Goal: Task Accomplishment & Management: Use online tool/utility

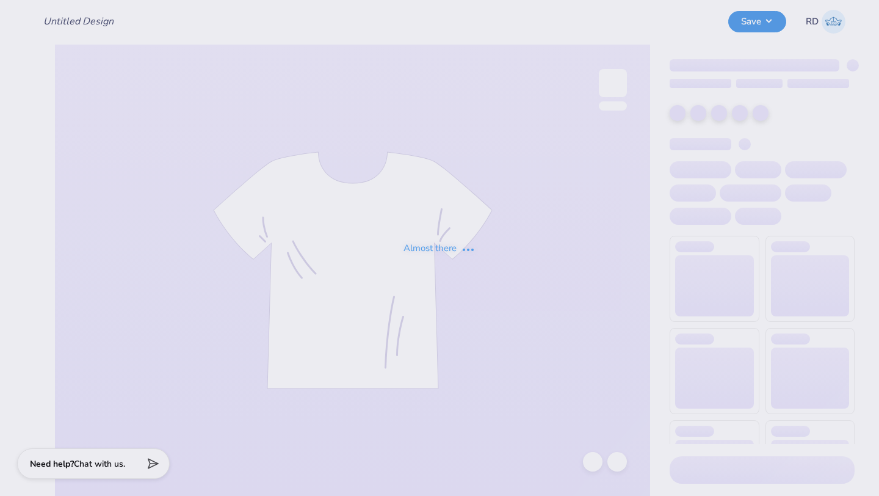
type input "fratlantis 5"
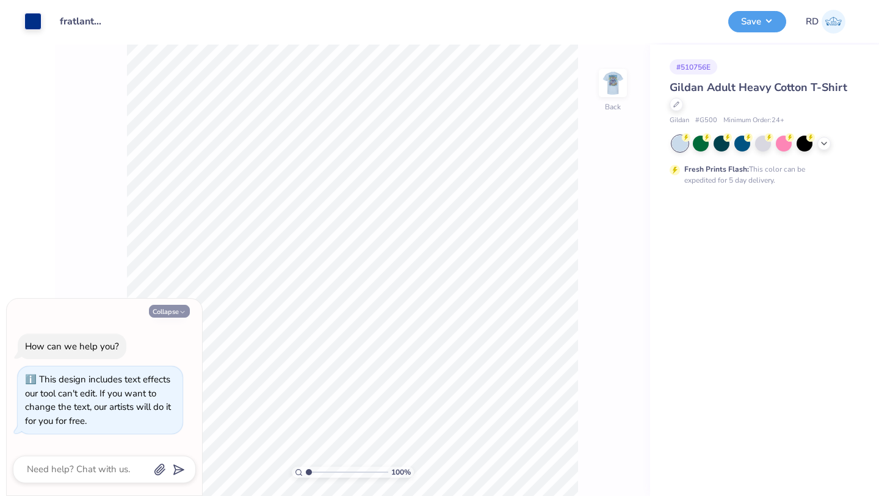
click at [164, 310] on button "Collapse" at bounding box center [169, 311] width 41 height 13
type textarea "x"
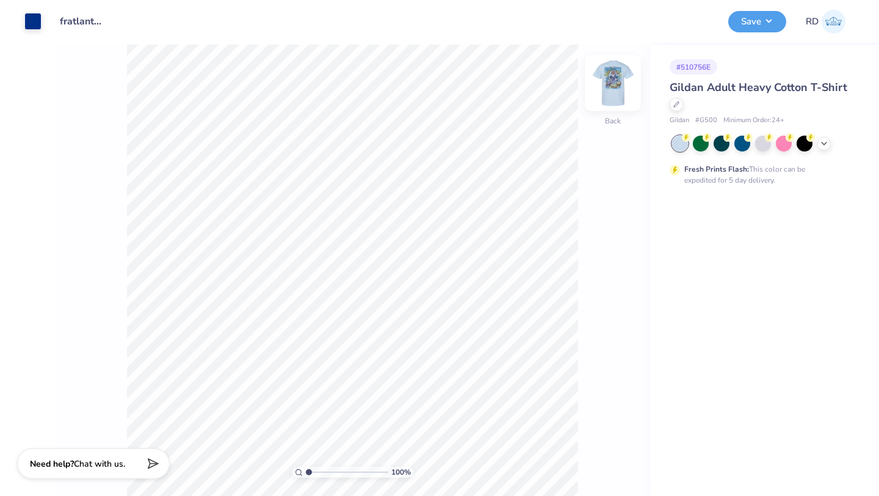
click at [614, 91] on img at bounding box center [613, 83] width 49 height 49
click at [614, 91] on img at bounding box center [613, 83] width 24 height 24
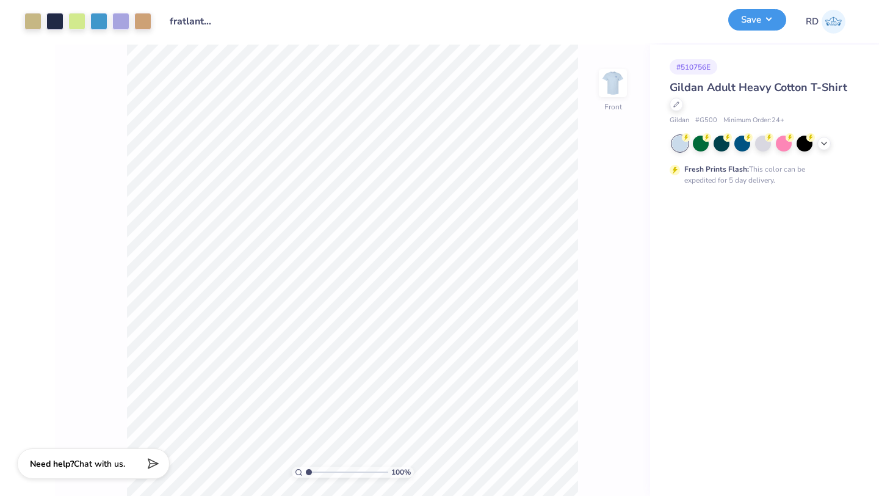
click at [765, 15] on button "Save" at bounding box center [757, 19] width 58 height 21
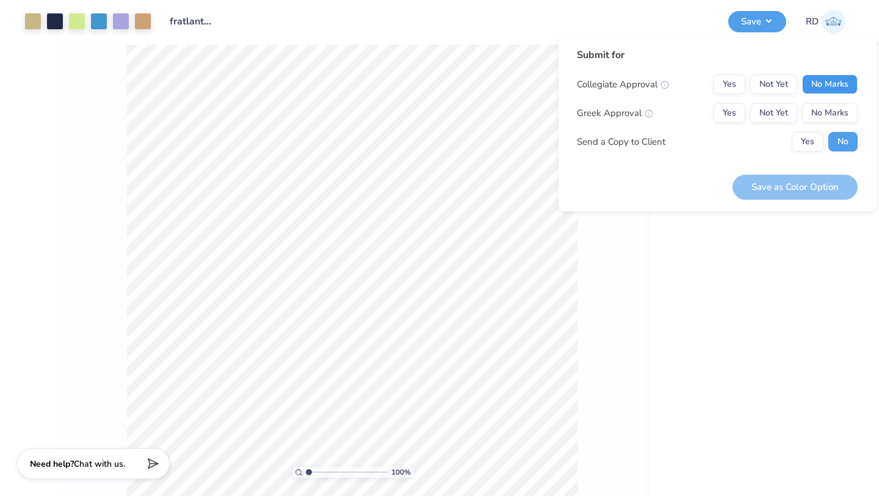
click at [830, 84] on button "No Marks" at bounding box center [830, 84] width 56 height 20
click at [837, 112] on button "No Marks" at bounding box center [830, 113] width 56 height 20
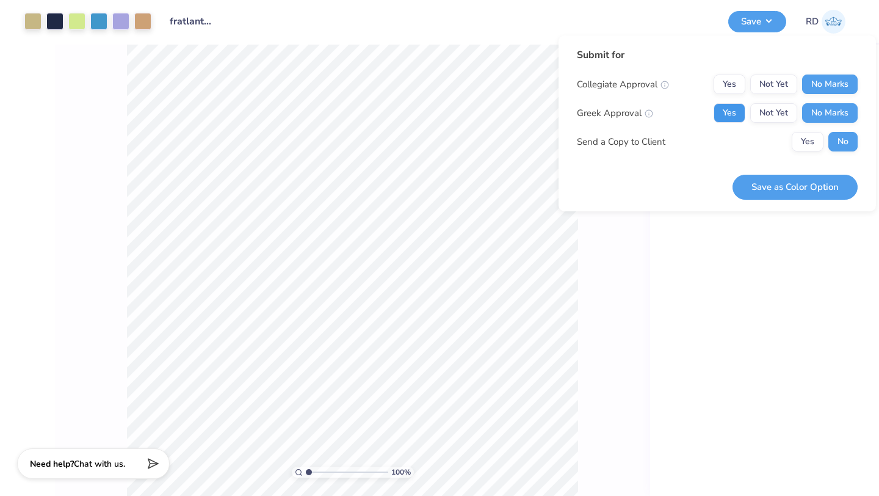
click at [735, 115] on button "Yes" at bounding box center [730, 113] width 32 height 20
click at [811, 183] on button "Save as Color Option" at bounding box center [795, 187] width 125 height 25
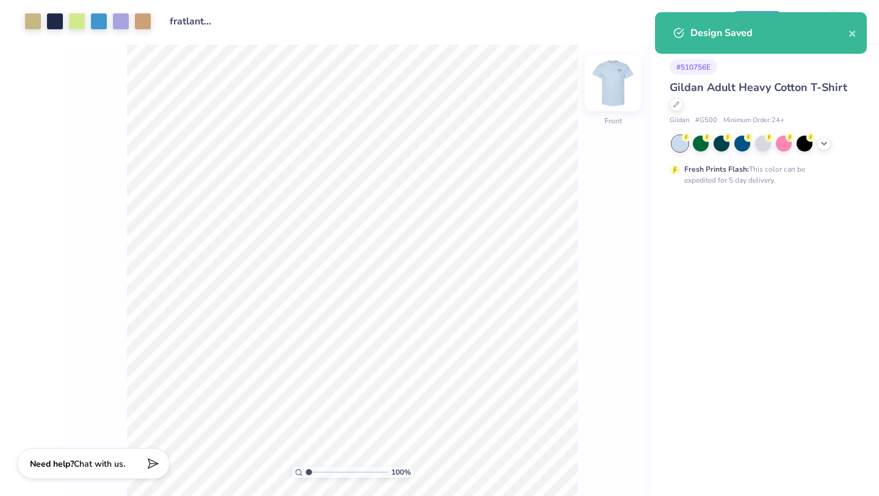
click at [626, 74] on img at bounding box center [613, 83] width 49 height 49
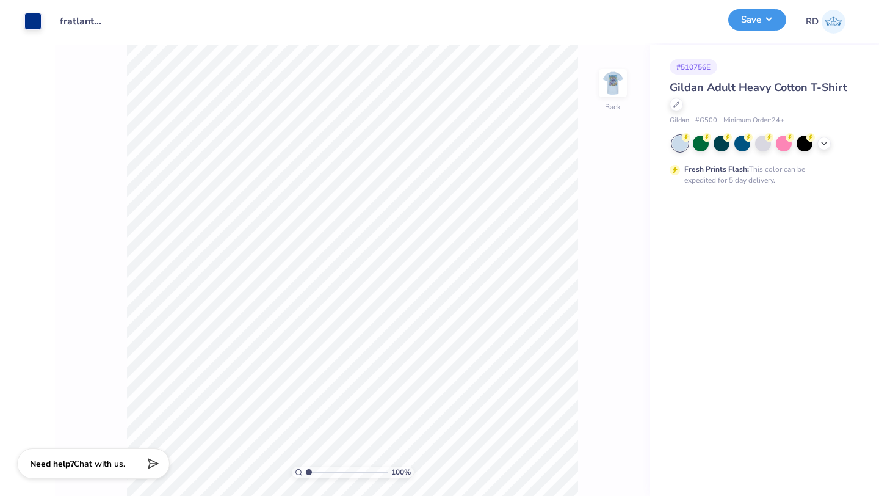
click at [759, 22] on button "Save" at bounding box center [757, 19] width 58 height 21
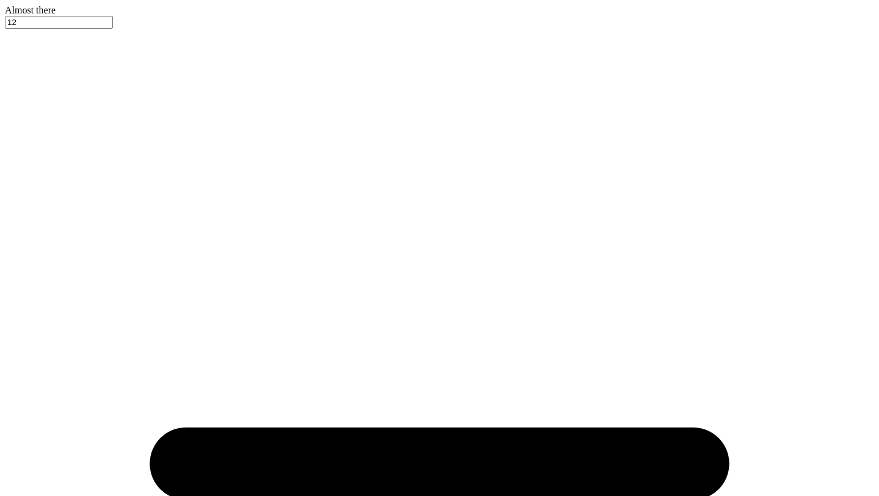
type input "fratlantis 5"
type input "100"
type textarea "x"
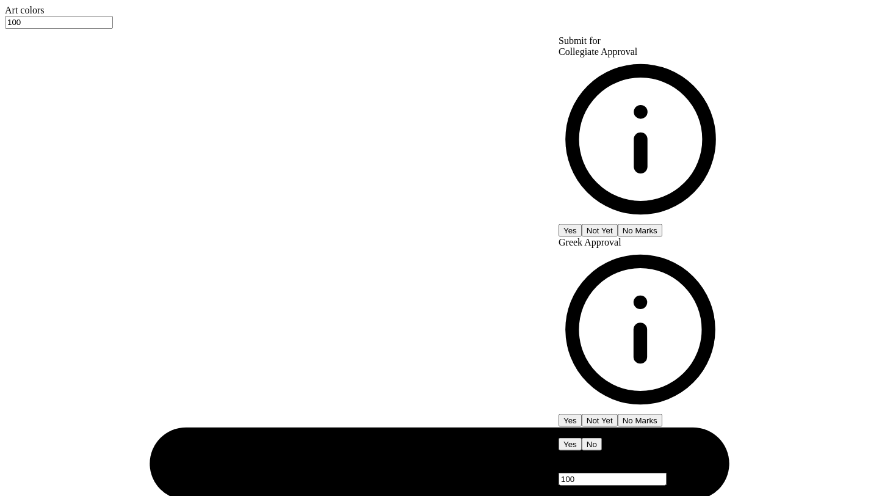
click at [662, 414] on button "No Marks" at bounding box center [640, 420] width 45 height 13
click at [662, 223] on button "No Marks" at bounding box center [640, 229] width 45 height 13
type input "– –"
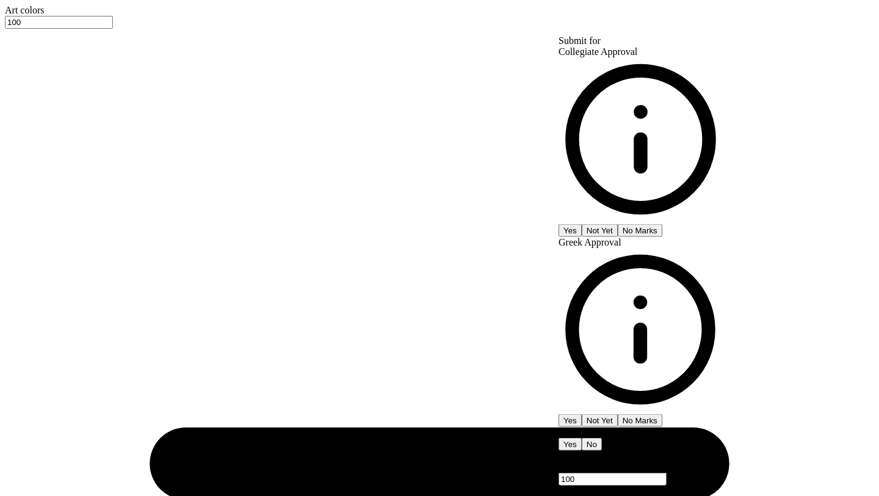
click at [662, 414] on button "No Marks" at bounding box center [640, 420] width 45 height 13
click at [662, 223] on button "No Marks" at bounding box center [640, 229] width 45 height 13
type input "– –"
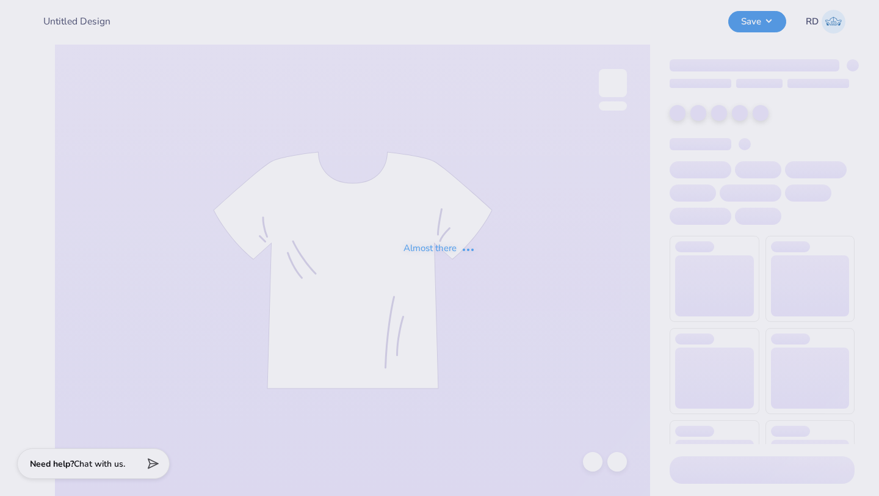
type input "fratlantis 5"
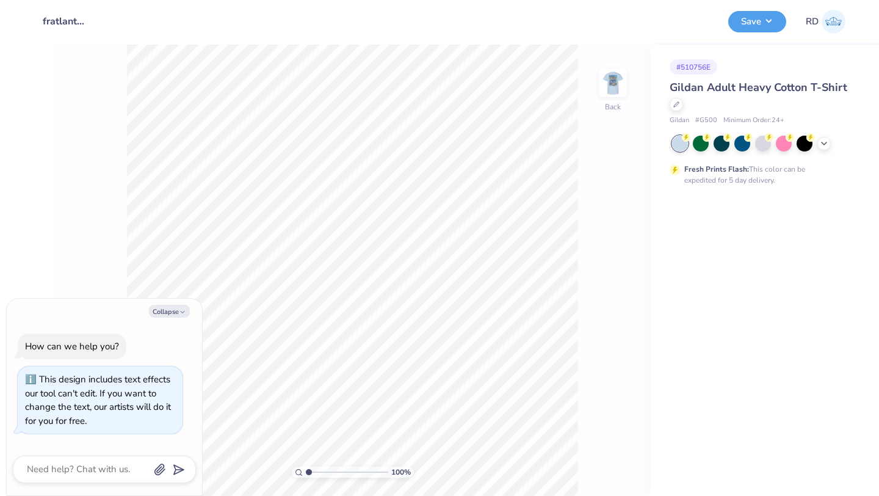
type textarea "x"
